Goal: Task Accomplishment & Management: Manage account settings

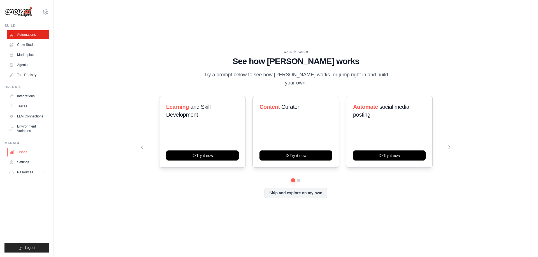
click at [22, 154] on link "Usage" at bounding box center [28, 152] width 42 height 9
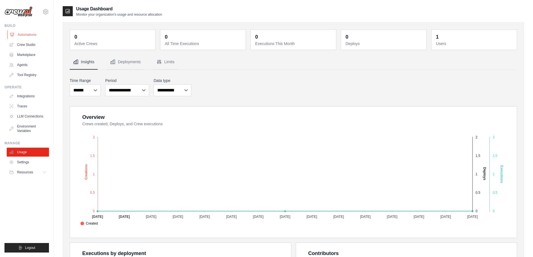
click at [20, 34] on link "Automations" at bounding box center [28, 34] width 42 height 9
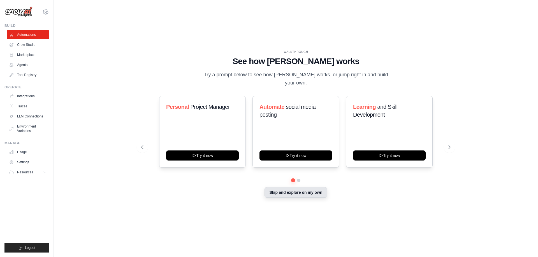
click at [292, 189] on button "Skip and explore on my own" at bounding box center [295, 192] width 62 height 11
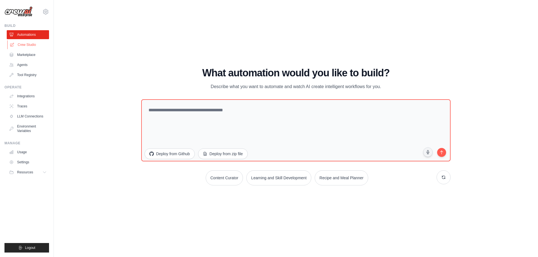
click at [29, 45] on link "Crew Studio" at bounding box center [28, 44] width 42 height 9
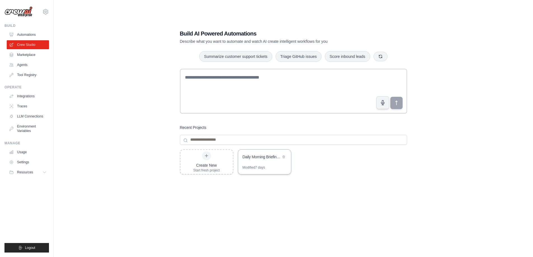
click at [255, 160] on div "Daily Morning Briefing Automation" at bounding box center [262, 157] width 38 height 7
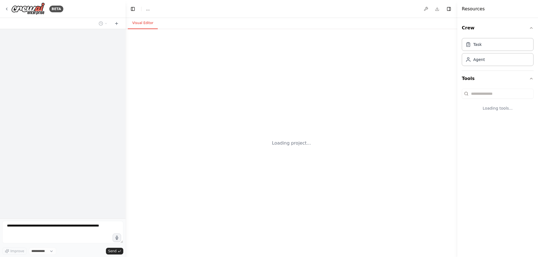
select select "****"
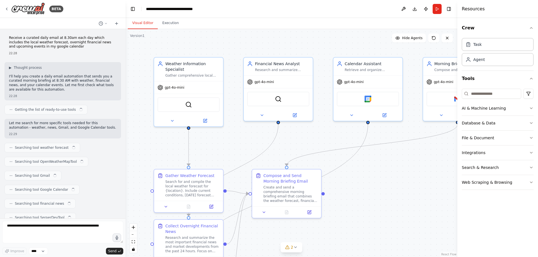
scroll to position [471, 0]
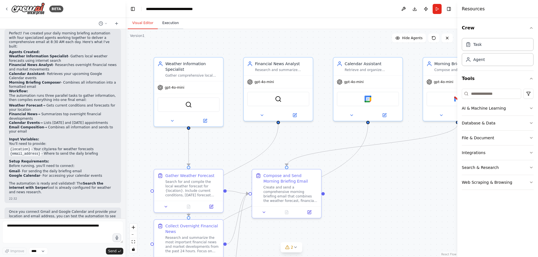
click at [169, 24] on button "Execution" at bounding box center [170, 23] width 25 height 12
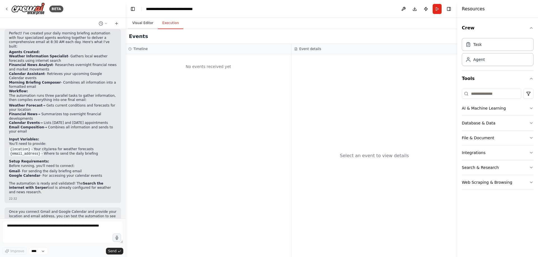
click at [141, 22] on button "Visual Editor" at bounding box center [143, 23] width 30 height 12
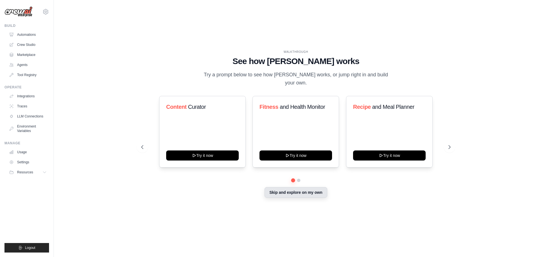
click at [273, 189] on button "Skip and explore on my own" at bounding box center [295, 192] width 62 height 11
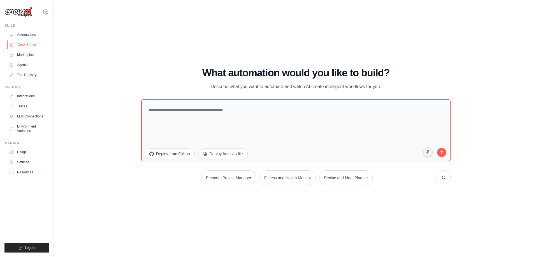
click at [29, 43] on link "Crew Studio" at bounding box center [28, 44] width 42 height 9
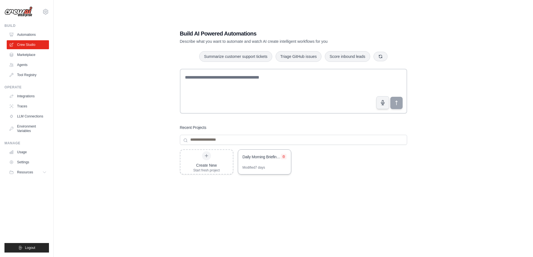
click at [284, 157] on icon at bounding box center [284, 156] width 2 height 3
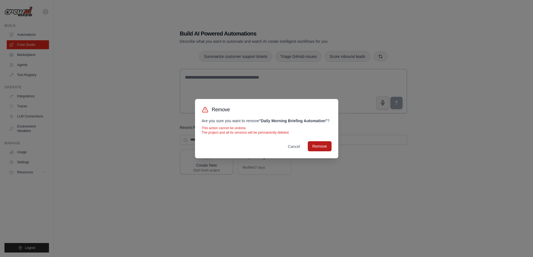
click at [316, 149] on button "Remove" at bounding box center [320, 146] width 24 height 10
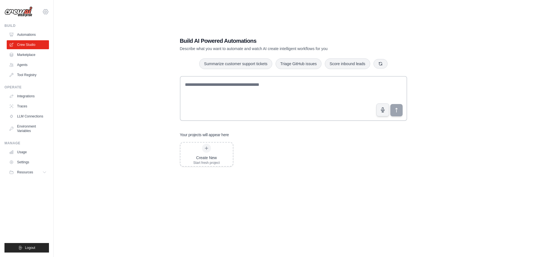
click at [46, 10] on icon at bounding box center [45, 11] width 7 height 7
click at [35, 37] on link "Settings" at bounding box center [45, 38] width 49 height 10
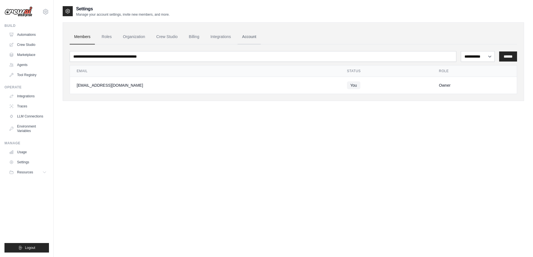
click at [249, 37] on link "Account" at bounding box center [249, 36] width 23 height 15
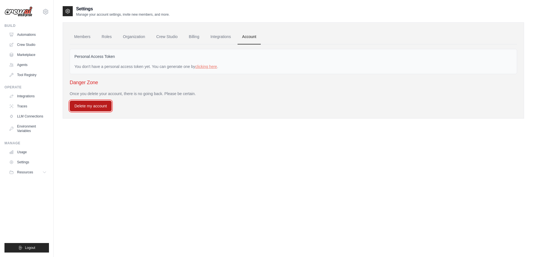
click at [88, 106] on button "Delete my account" at bounding box center [91, 106] width 42 height 11
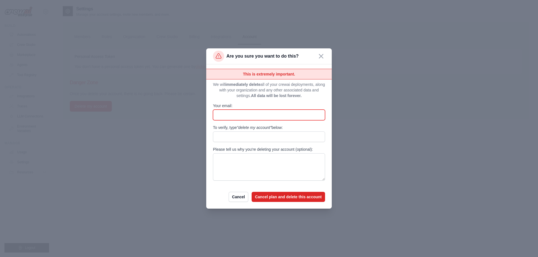
click at [239, 113] on input "Your email:" at bounding box center [269, 115] width 112 height 11
type input "*"
type input "**********"
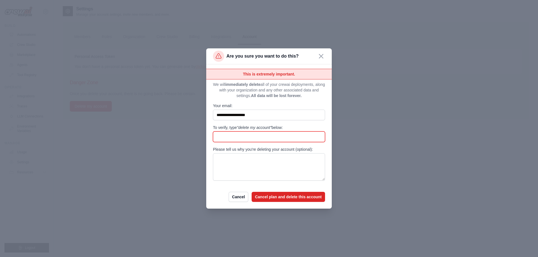
click at [230, 137] on input "To verify, type "delete my account" below:" at bounding box center [269, 137] width 112 height 11
type input "**********"
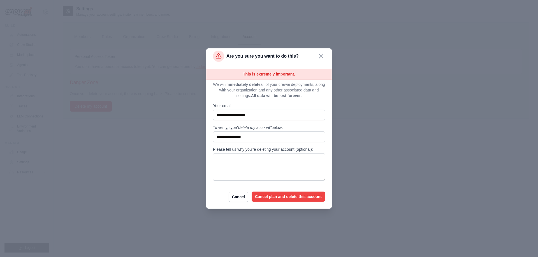
click at [267, 198] on button "Cancel plan and delete this account" at bounding box center [287, 197] width 73 height 10
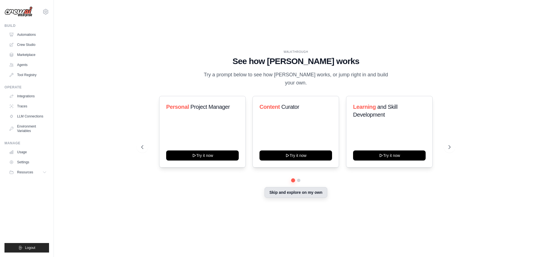
click at [293, 192] on button "Skip and explore on my own" at bounding box center [295, 192] width 62 height 11
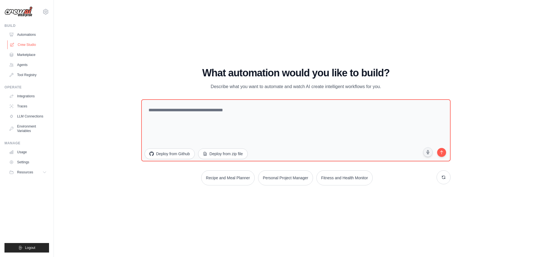
click at [23, 44] on link "Crew Studio" at bounding box center [28, 44] width 42 height 9
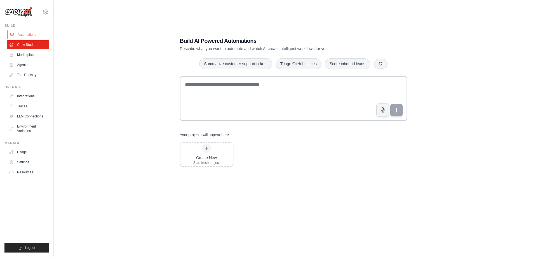
click at [28, 33] on link "Automations" at bounding box center [28, 34] width 42 height 9
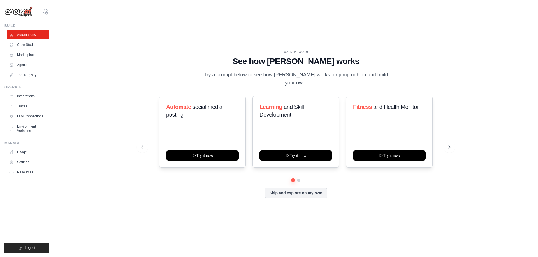
click at [45, 11] on icon at bounding box center [46, 12] width 2 height 2
click at [40, 38] on link "Settings" at bounding box center [45, 38] width 49 height 10
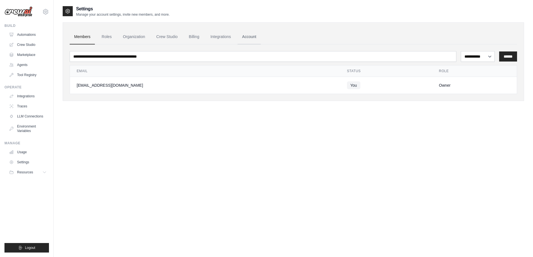
click at [249, 37] on link "Account" at bounding box center [249, 36] width 23 height 15
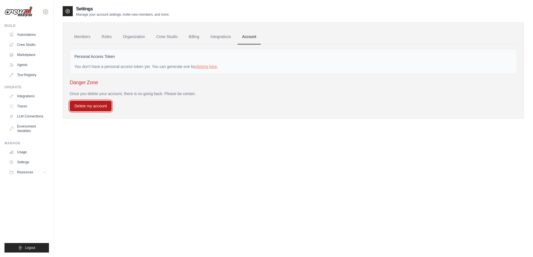
click at [91, 105] on button "Delete my account" at bounding box center [91, 106] width 42 height 11
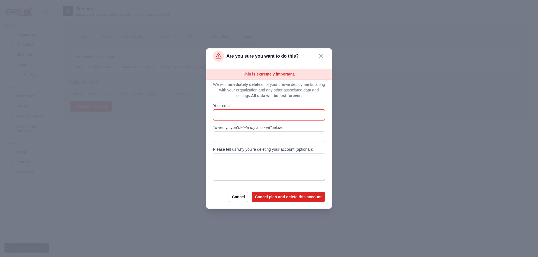
click at [225, 112] on input "Your email:" at bounding box center [269, 115] width 112 height 11
click at [255, 114] on input "Your email:" at bounding box center [269, 115] width 112 height 11
type input "**********"
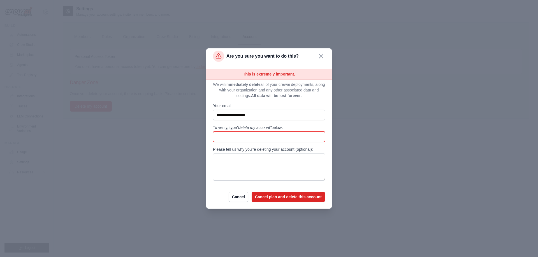
click at [245, 137] on input "To verify, type "delete my account" below:" at bounding box center [269, 137] width 112 height 11
type input "**********"
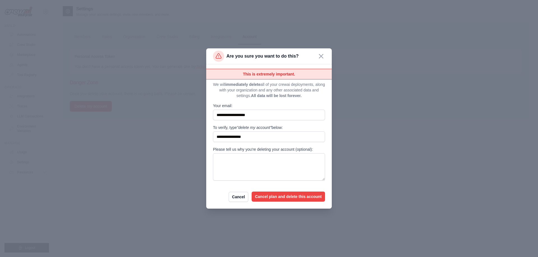
click at [278, 197] on button "Cancel plan and delete this account" at bounding box center [287, 197] width 73 height 10
